Goal: Find specific page/section: Find specific page/section

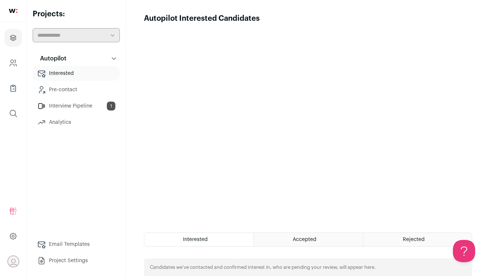
click at [90, 105] on link "Interview Pipeline 1" at bounding box center [76, 106] width 87 height 15
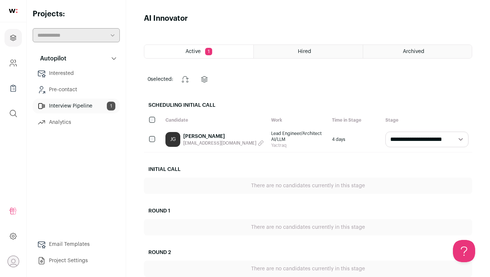
click at [88, 72] on link "Interested" at bounding box center [76, 73] width 87 height 15
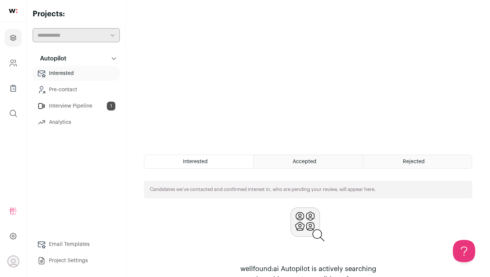
scroll to position [119, 0]
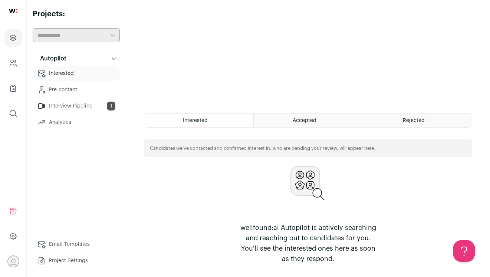
click at [85, 109] on link "Interview Pipeline 1" at bounding box center [76, 106] width 87 height 15
